Goal: Task Accomplishment & Management: Use online tool/utility

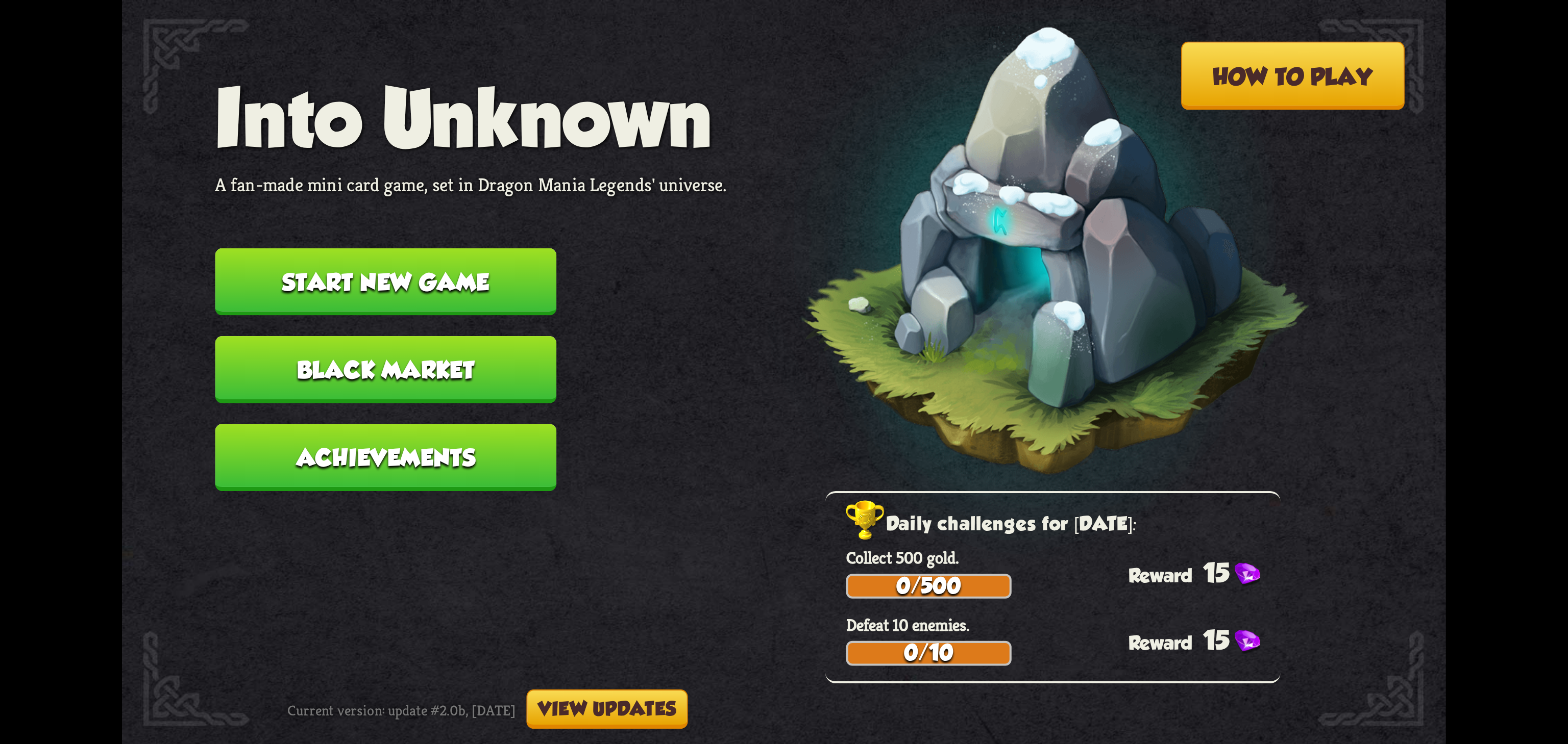
scroll to position [6991, 0]
click at [429, 312] on button "Start new game" at bounding box center [385, 281] width 342 height 67
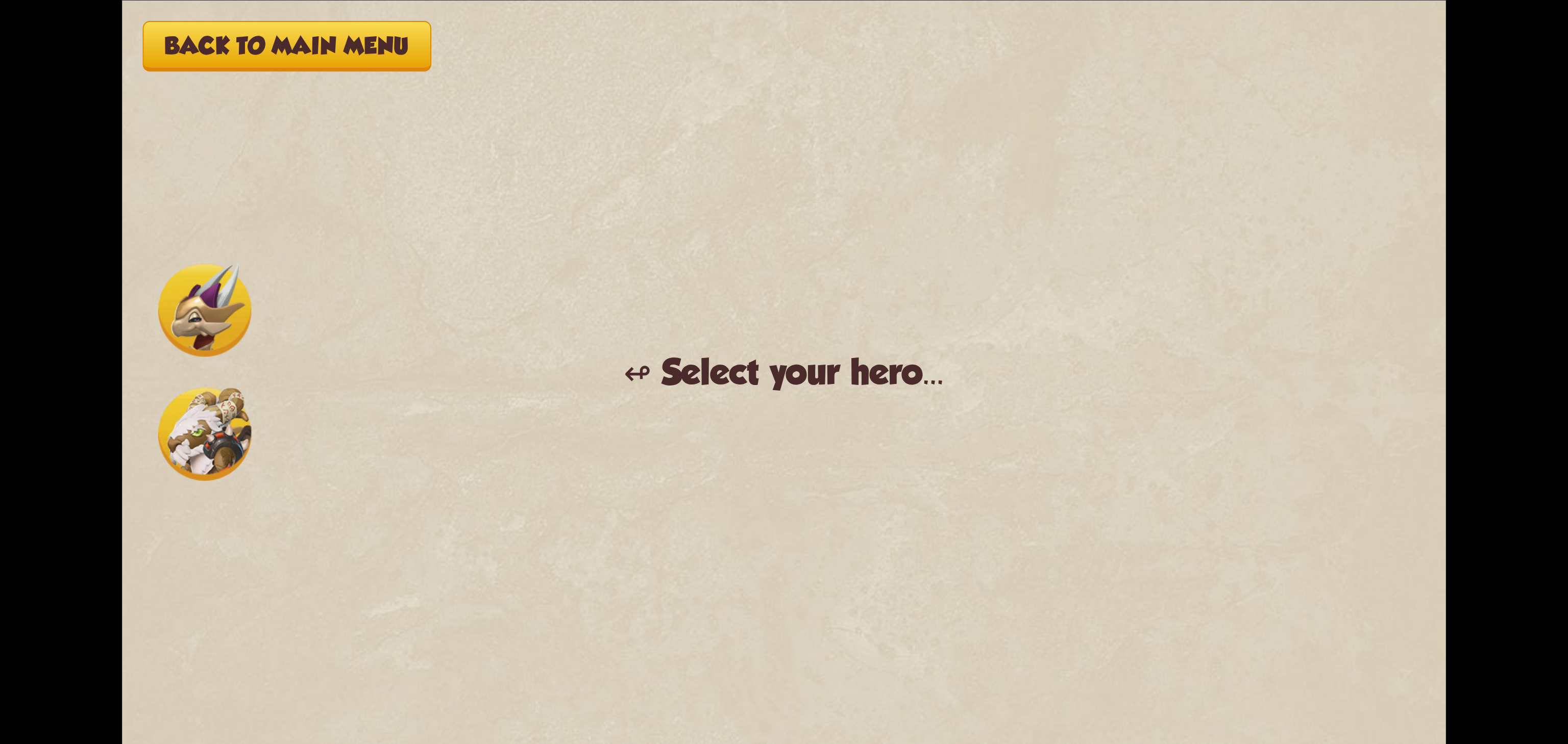
click at [185, 325] on img at bounding box center [204, 310] width 93 height 93
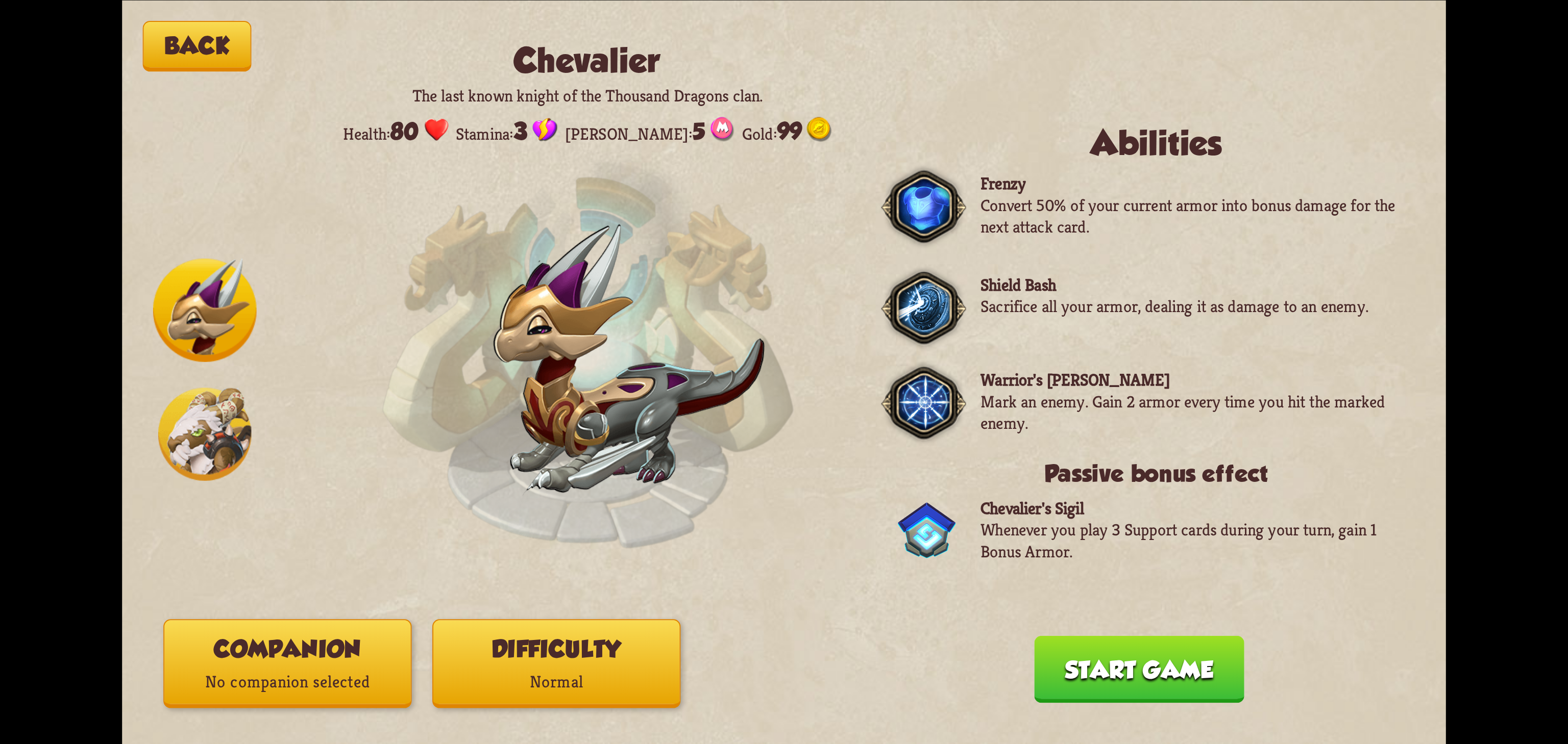
click at [209, 272] on img at bounding box center [204, 310] width 103 height 103
click at [918, 203] on img at bounding box center [923, 207] width 85 height 87
click at [218, 413] on img at bounding box center [204, 434] width 93 height 93
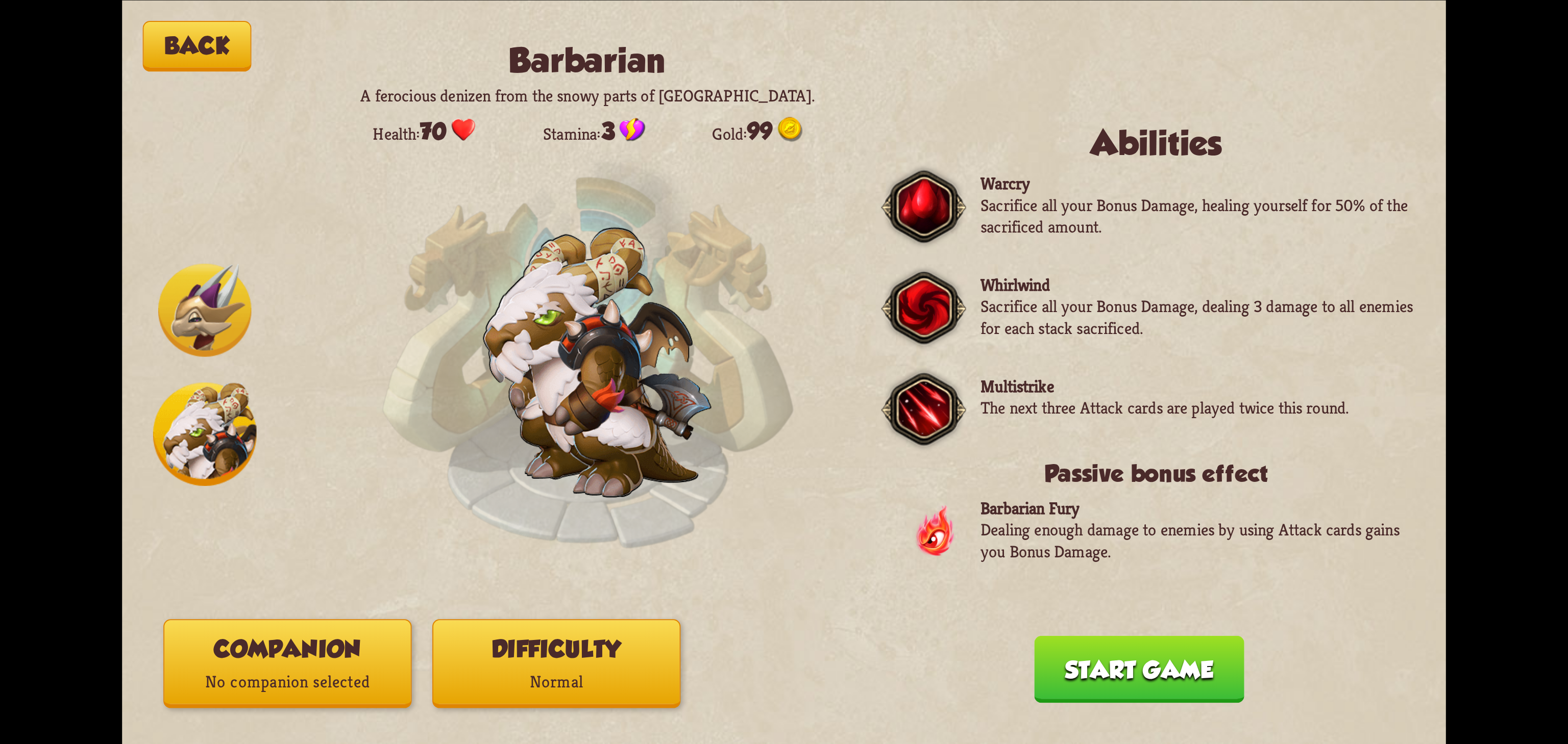
click at [206, 315] on img at bounding box center [204, 310] width 93 height 93
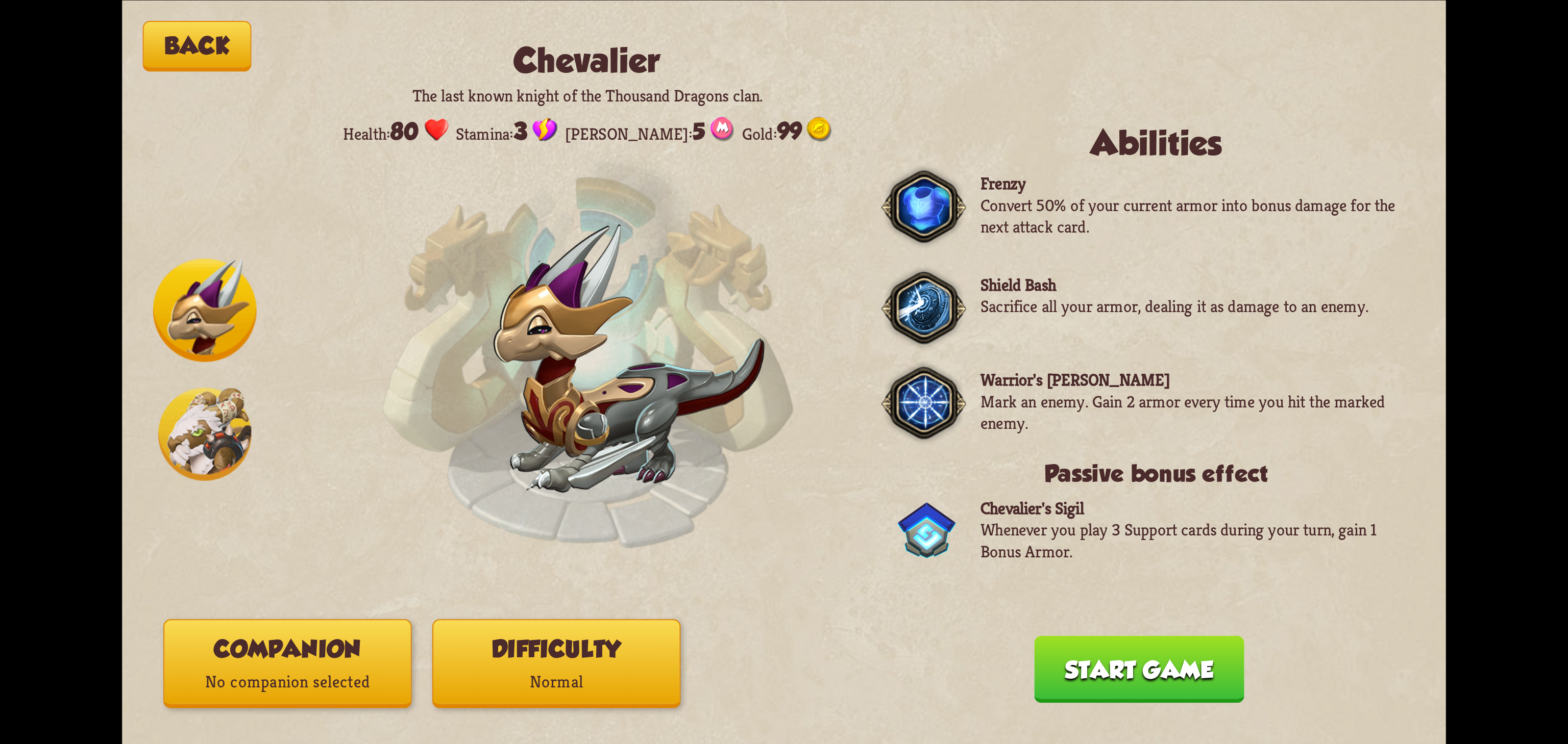
click at [340, 696] on p "No companion selected" at bounding box center [287, 682] width 246 height 33
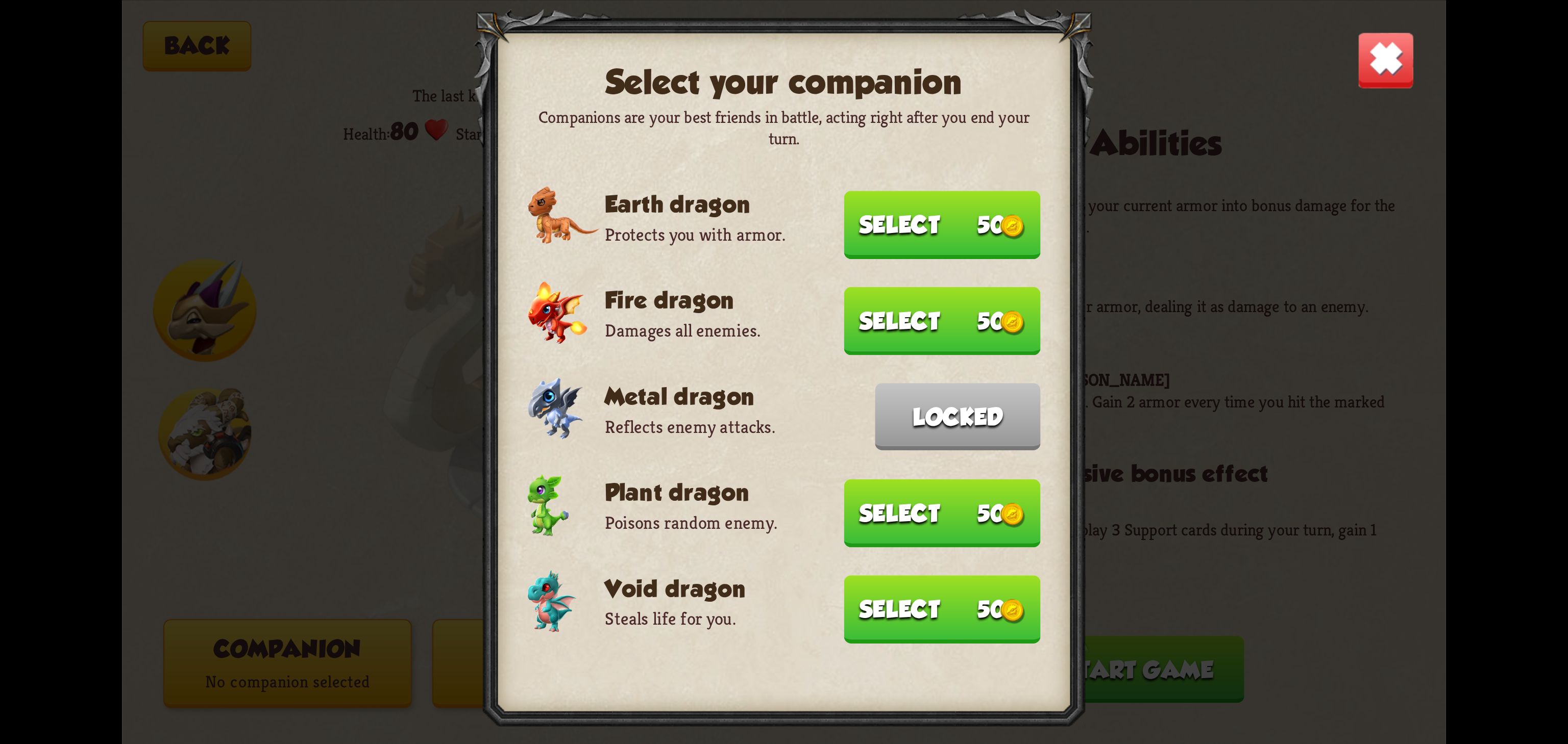
click at [1370, 52] on img at bounding box center [1385, 59] width 57 height 57
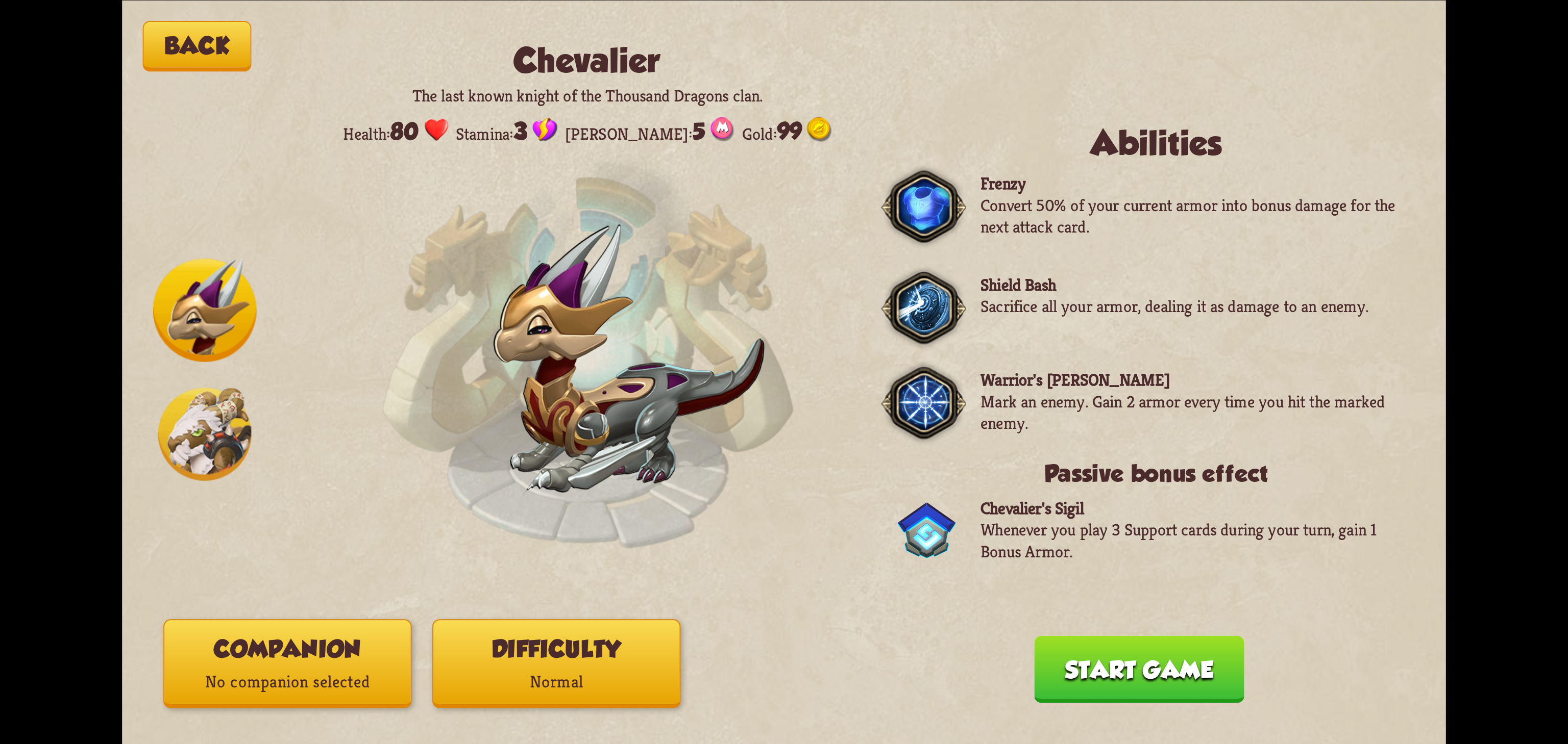
click at [549, 628] on button "Difficulty Normal" at bounding box center [556, 664] width 248 height 89
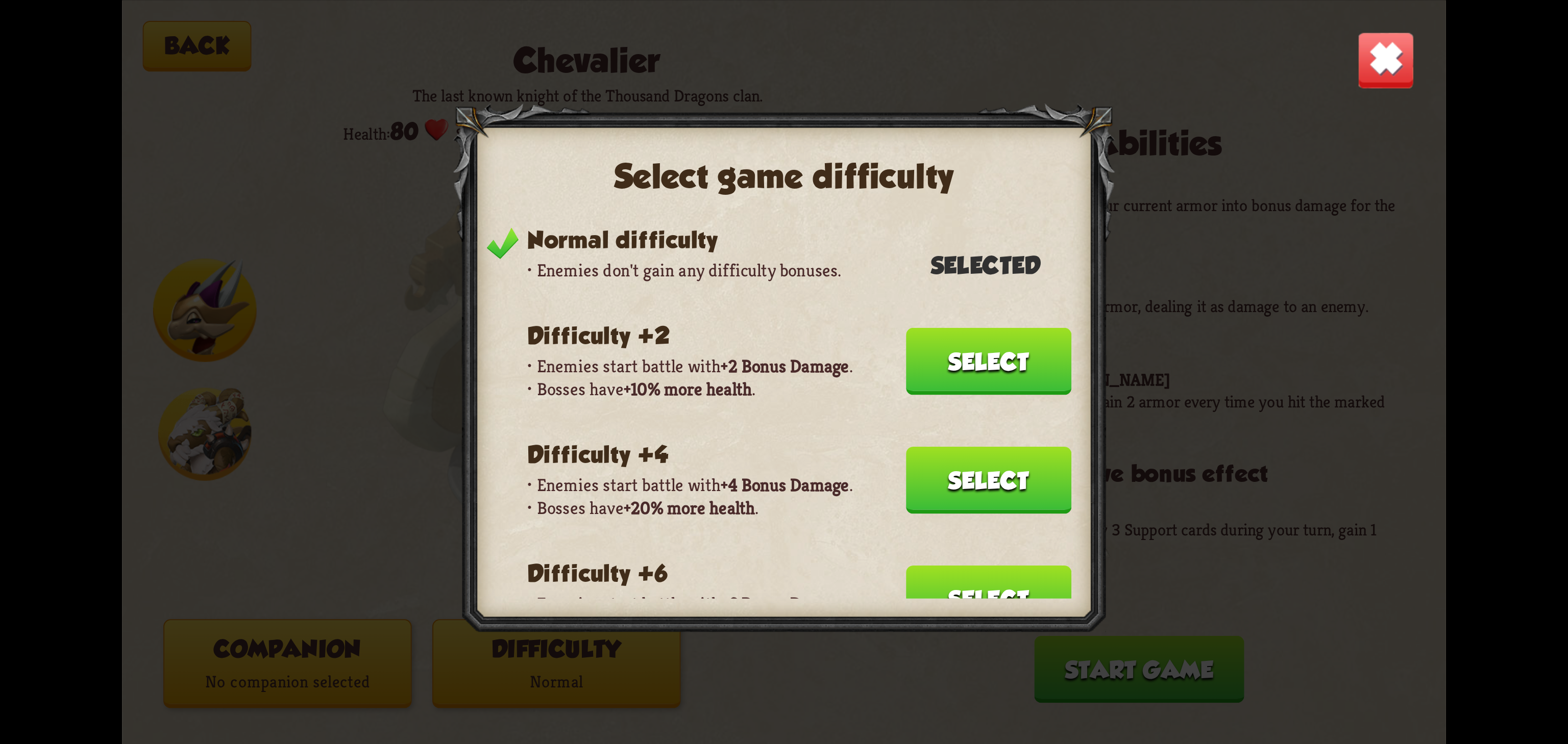
drag, startPoint x: 708, startPoint y: 447, endPoint x: 820, endPoint y: -89, distance: 547.6
click at [820, 0] on html "Back Chevalier The last known knight of the Thousand Dragons clan. Health: 80 S…" at bounding box center [784, 372] width 1568 height 744
drag, startPoint x: 637, startPoint y: 576, endPoint x: 776, endPoint y: 136, distance: 461.4
click at [776, 136] on div "Select game difficulty Normal difficulty Enemies don't gain any difficulty bonu…" at bounding box center [784, 372] width 662 height 538
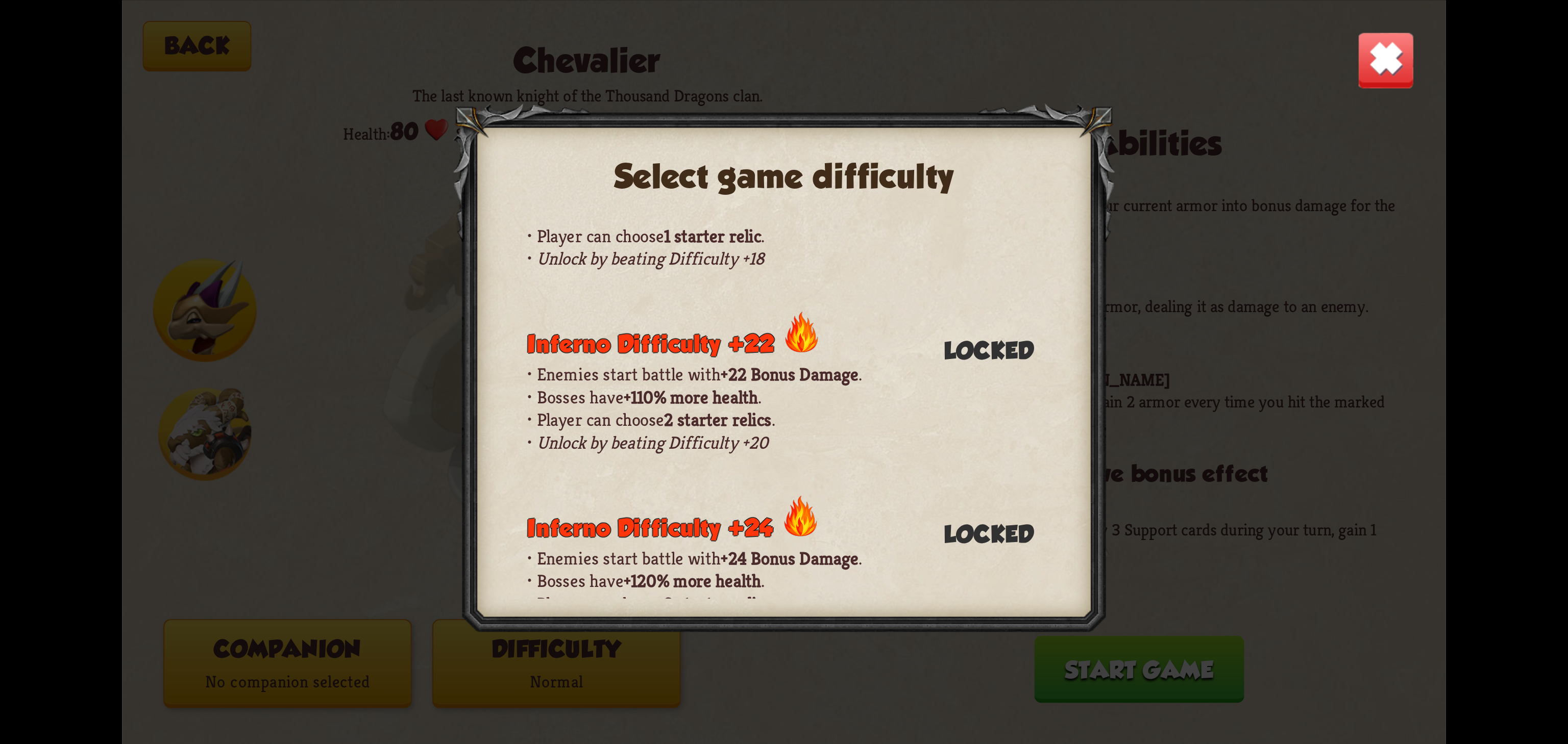
scroll to position [1134, 0]
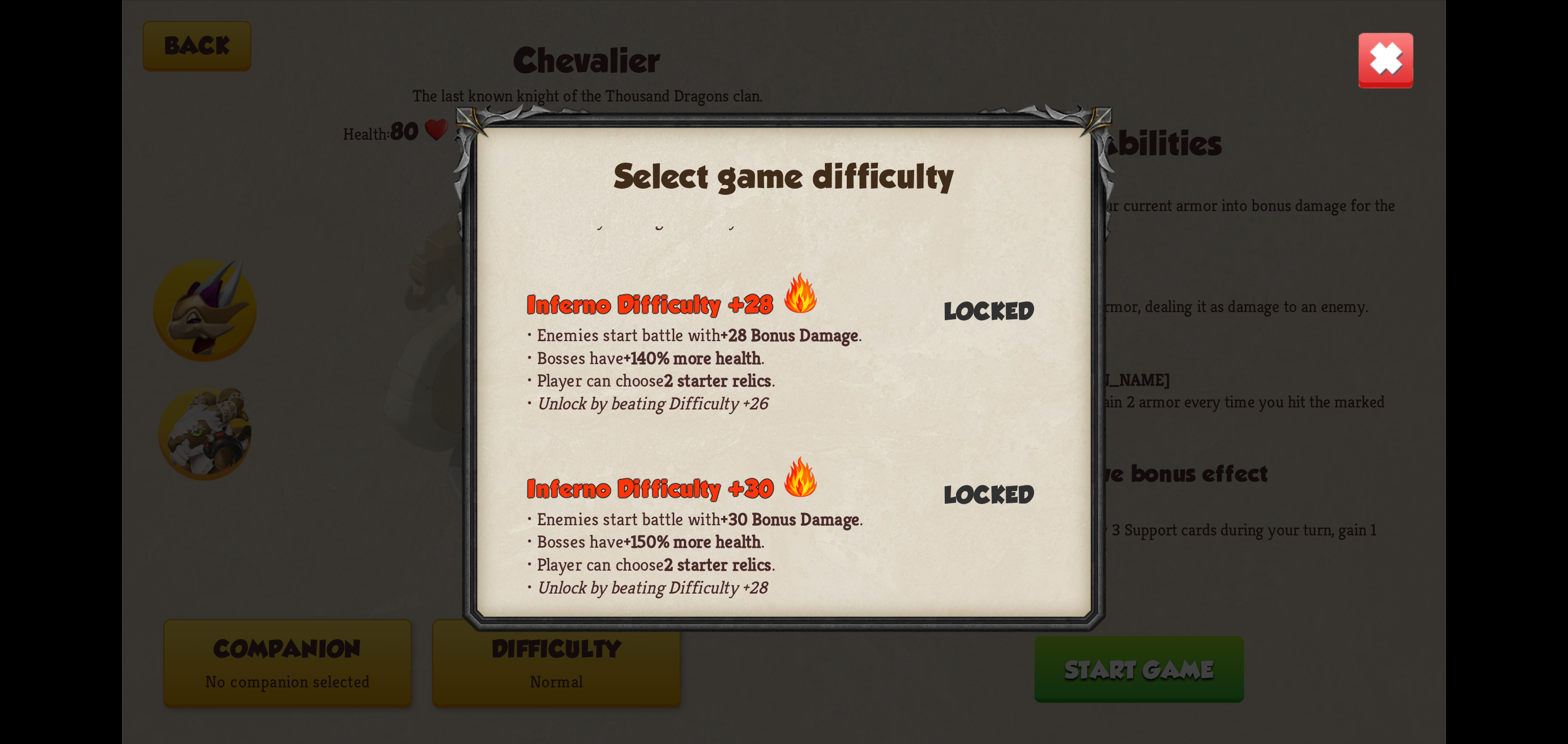
drag, startPoint x: 720, startPoint y: 509, endPoint x: 768, endPoint y: 319, distance: 196.0
click at [768, 319] on div "Normal difficulty Enemies don't gain any difficulty bonuses. Selected Difficult…" at bounding box center [768, 413] width 606 height 372
drag, startPoint x: 913, startPoint y: 413, endPoint x: 822, endPoint y: 792, distance: 389.8
click at [822, 744] on html "Back Chevalier The last known knight of the Thousand Dragons clan. Health: 80 S…" at bounding box center [784, 372] width 1568 height 744
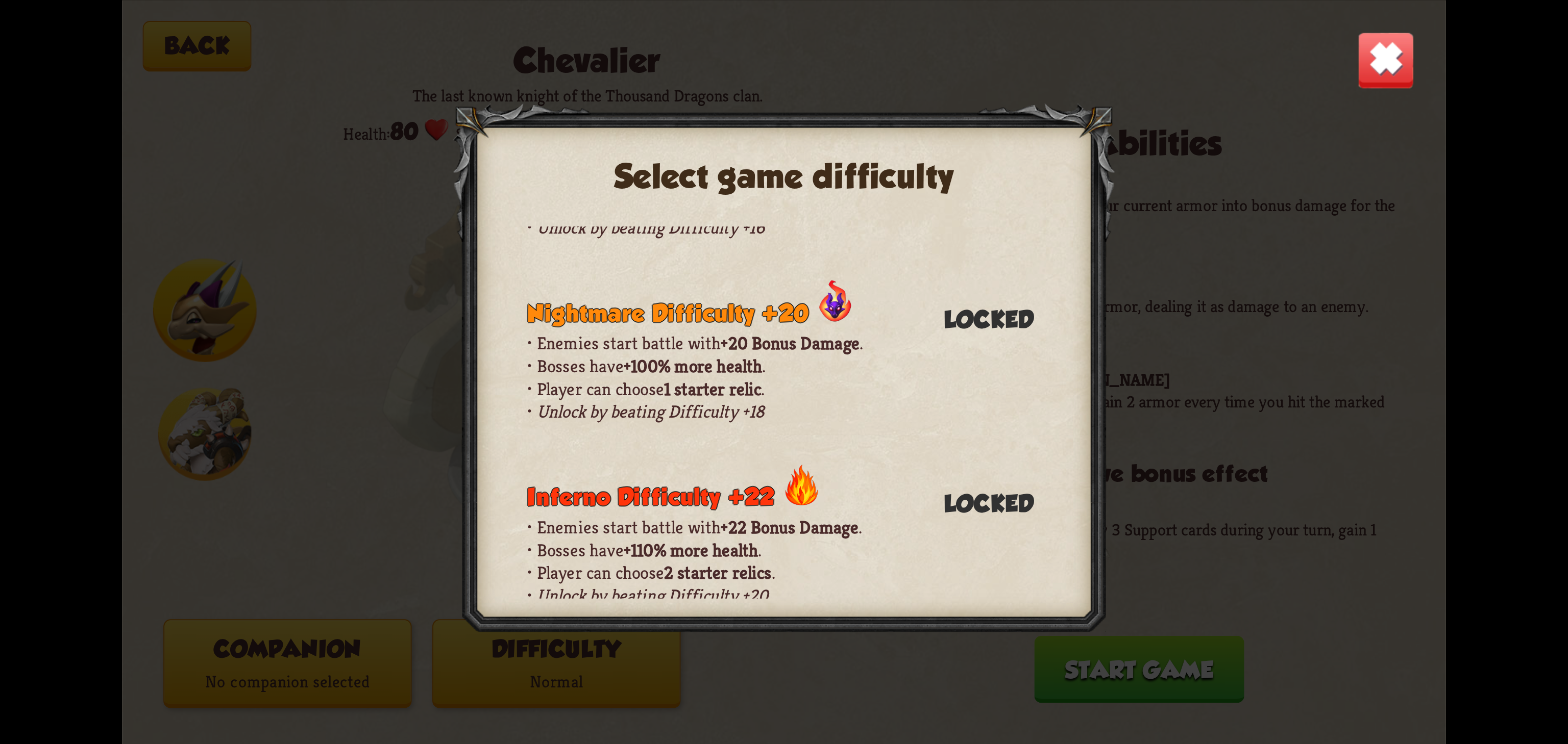
scroll to position [680, 0]
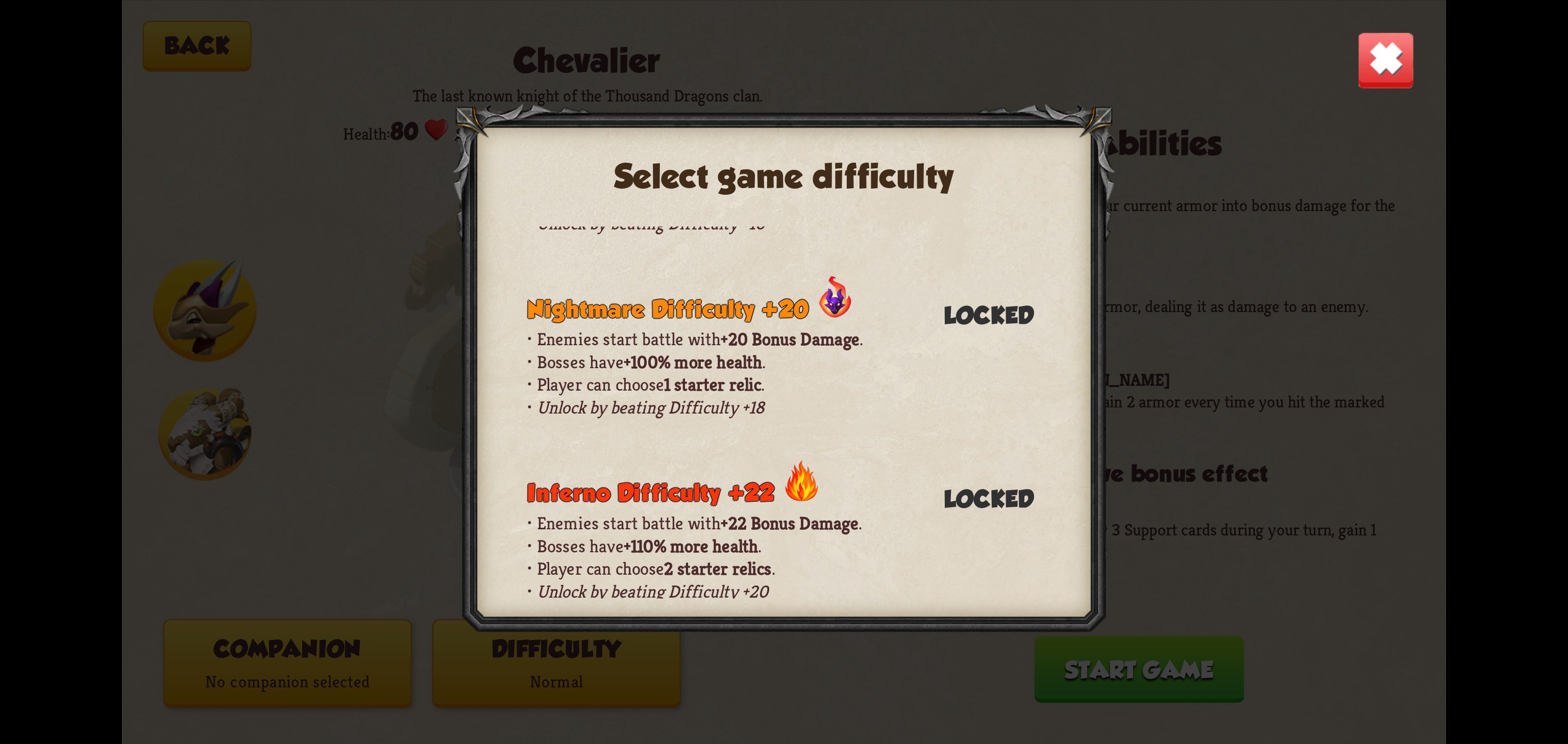
click at [1389, 57] on img at bounding box center [1385, 59] width 57 height 57
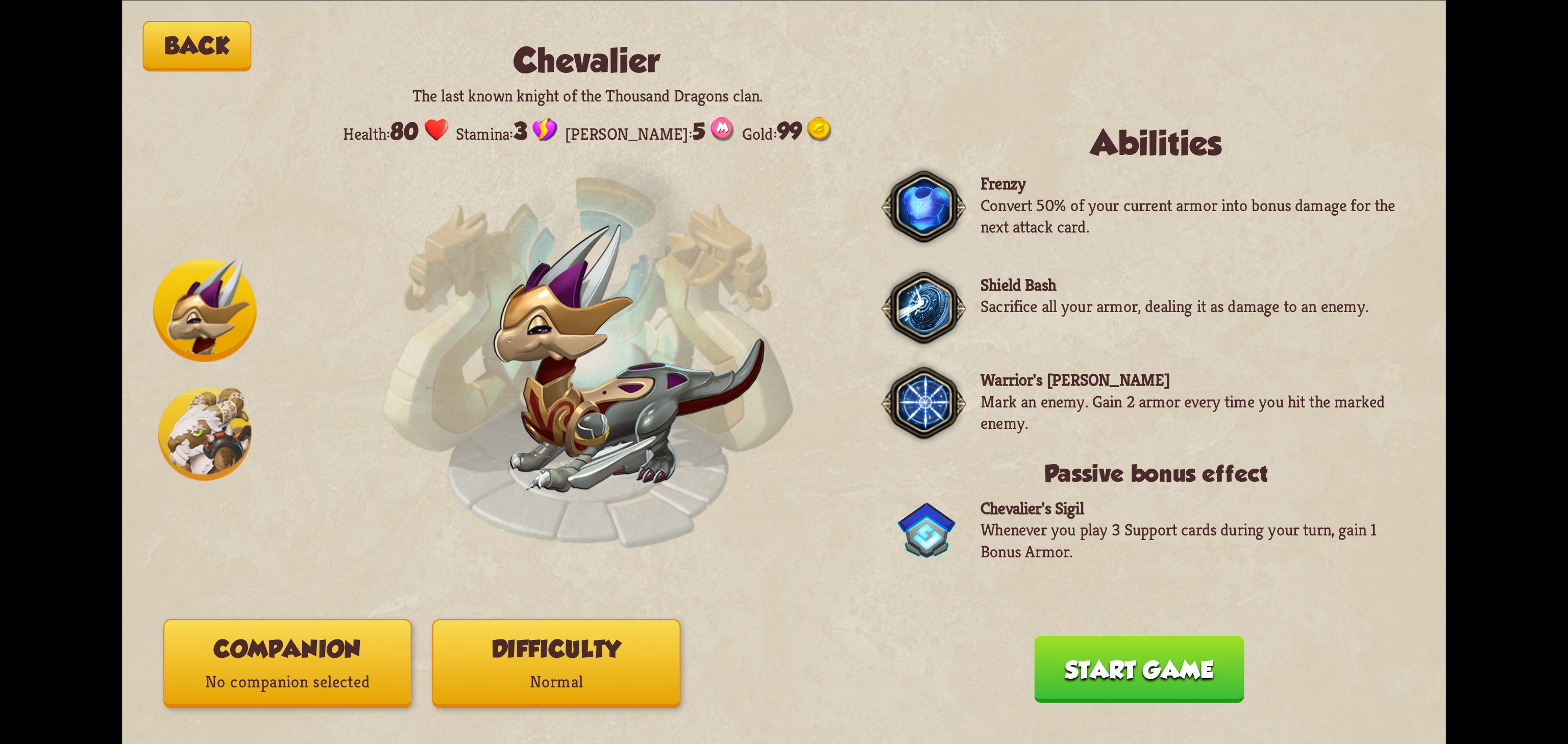
click at [921, 558] on img at bounding box center [927, 530] width 58 height 56
click at [224, 438] on img at bounding box center [204, 434] width 93 height 93
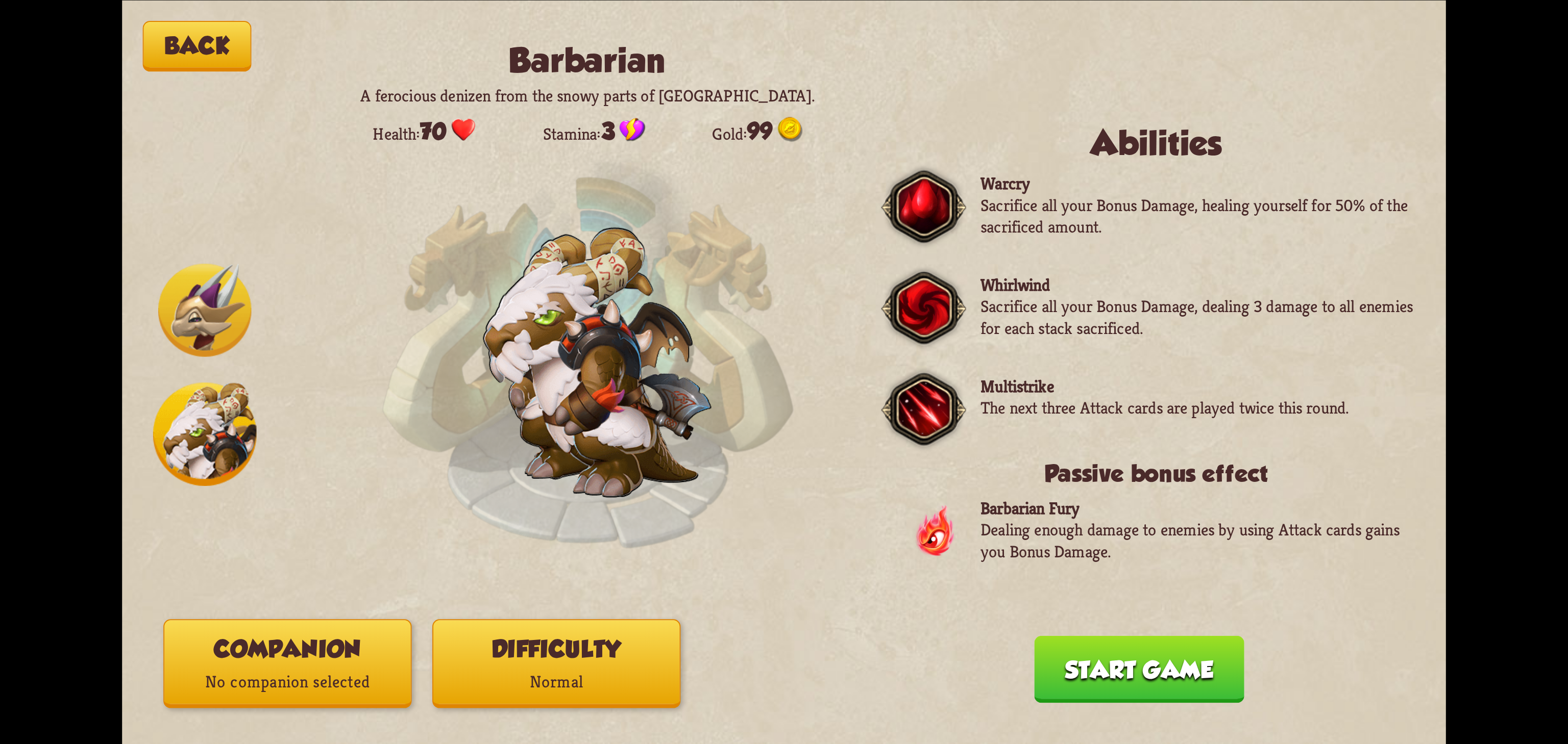
click at [208, 337] on img at bounding box center [204, 310] width 93 height 93
